Goal: Find specific page/section: Find specific page/section

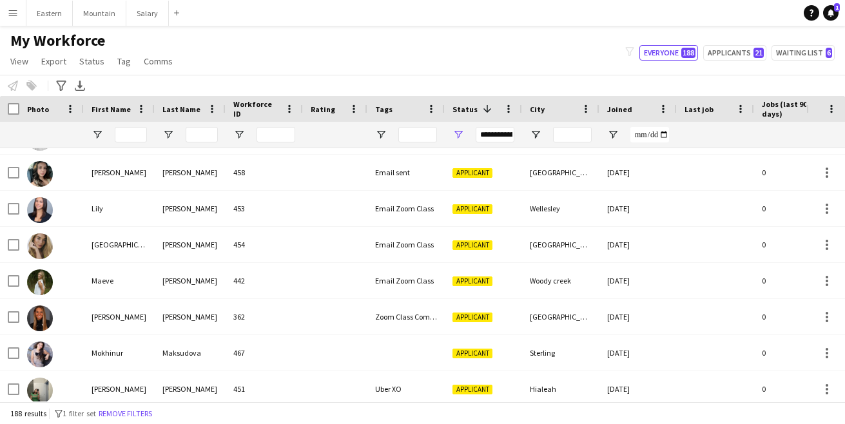
scroll to position [2138, 0]
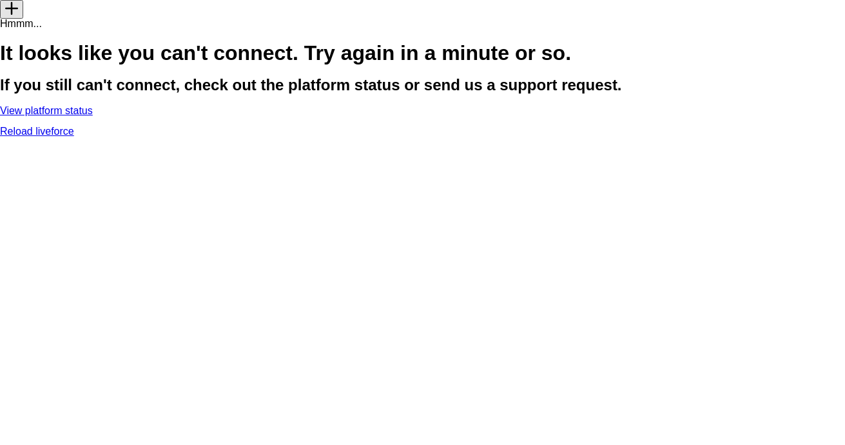
click at [74, 137] on link "Reload liveforce" at bounding box center [37, 131] width 74 height 11
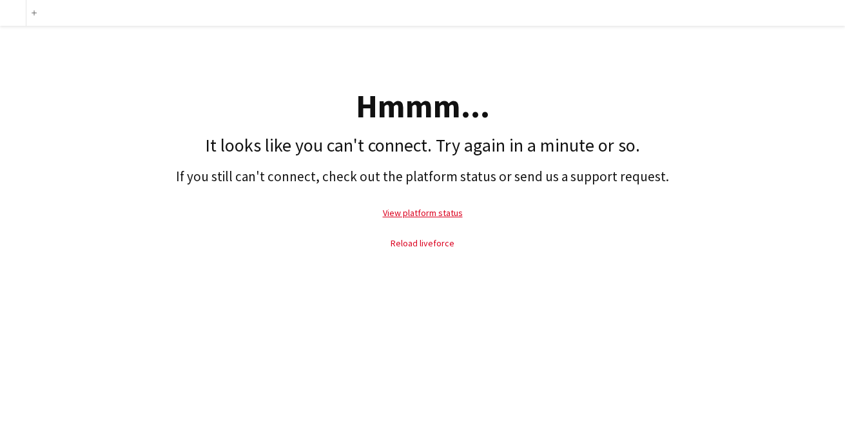
click at [433, 242] on link "Reload liveforce" at bounding box center [423, 243] width 64 height 12
click at [426, 242] on link "Reload liveforce" at bounding box center [423, 243] width 64 height 12
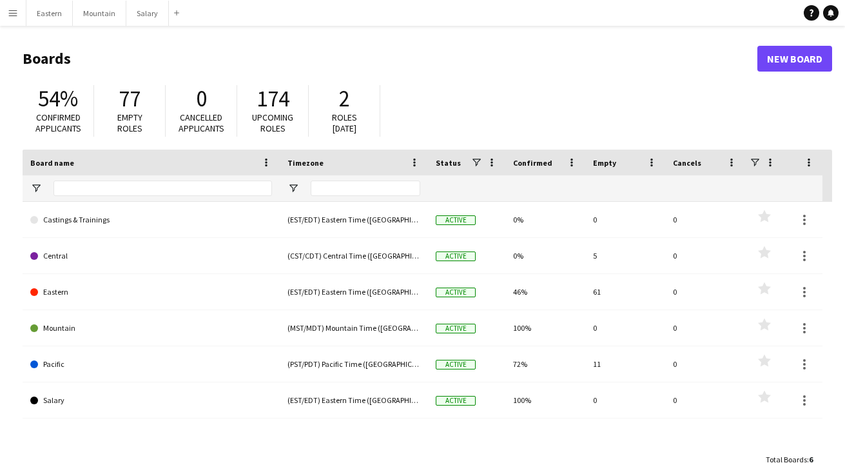
click at [15, 12] on app-icon "Menu" at bounding box center [13, 13] width 10 height 10
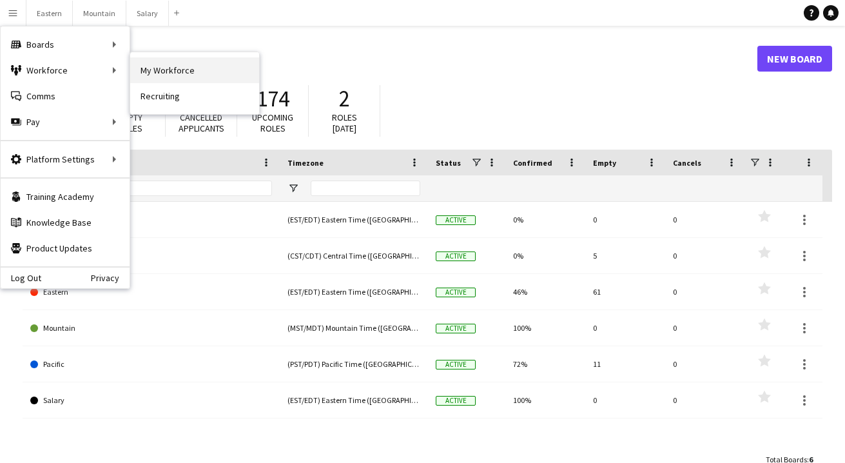
click at [204, 70] on link "My Workforce" at bounding box center [194, 70] width 129 height 26
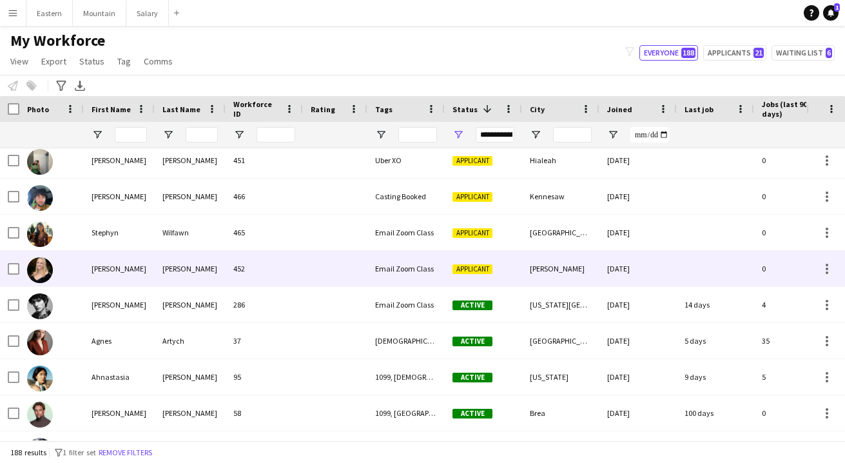
scroll to position [2280, 0]
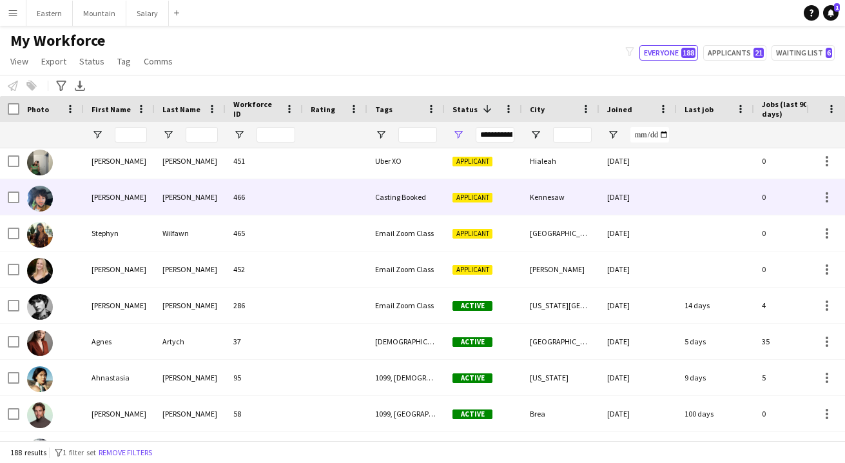
click at [321, 197] on div at bounding box center [335, 196] width 64 height 35
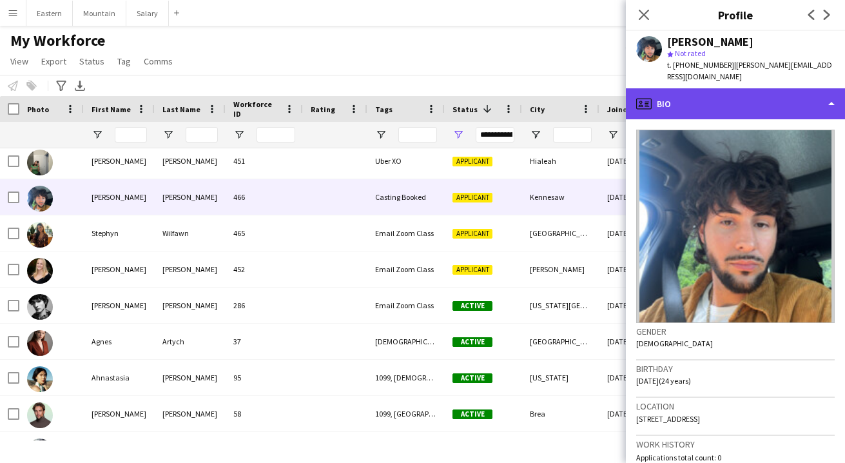
click at [730, 90] on div "profile Bio" at bounding box center [735, 103] width 219 height 31
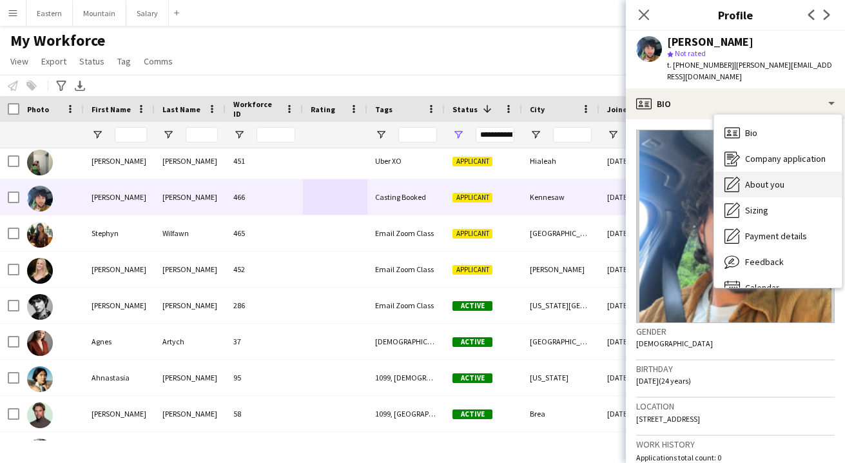
click at [769, 179] on span "About you" at bounding box center [764, 185] width 39 height 12
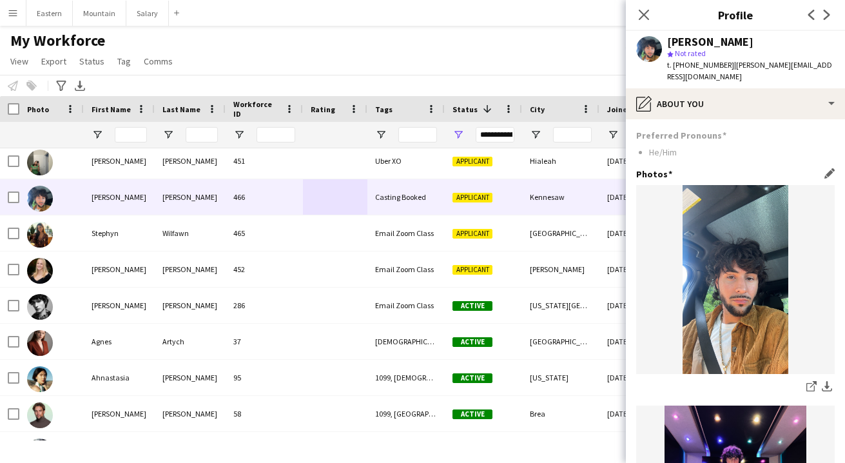
scroll to position [0, 0]
click at [644, 15] on icon at bounding box center [644, 14] width 12 height 12
